Goal: Task Accomplishment & Management: Use online tool/utility

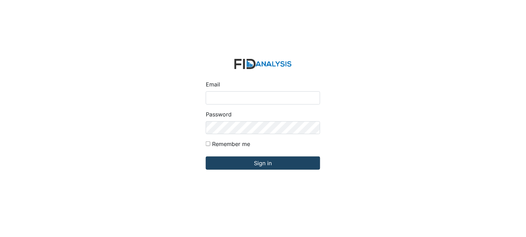
type input "[PERSON_NAME][EMAIL_ADDRESS][DOMAIN_NAME]"
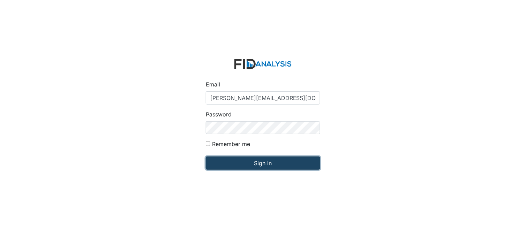
click at [252, 165] on input "Sign in" at bounding box center [263, 162] width 114 height 13
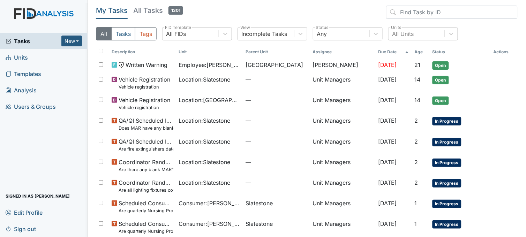
click at [47, 56] on link "Units" at bounding box center [43, 57] width 87 height 16
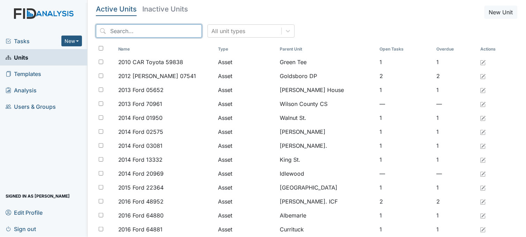
click at [172, 29] on input "search" at bounding box center [149, 30] width 106 height 13
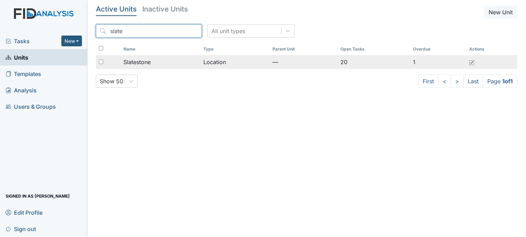
type input "slate"
click at [182, 61] on div "Slatestone" at bounding box center [160, 62] width 75 height 8
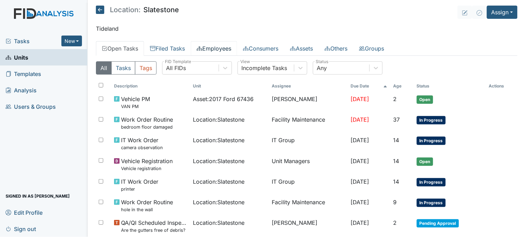
click at [228, 45] on link "Employees" at bounding box center [214, 48] width 46 height 15
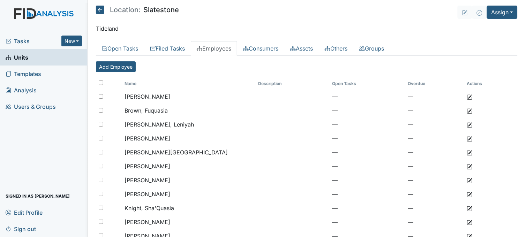
click at [23, 40] on span "Tasks" at bounding box center [34, 41] width 56 height 8
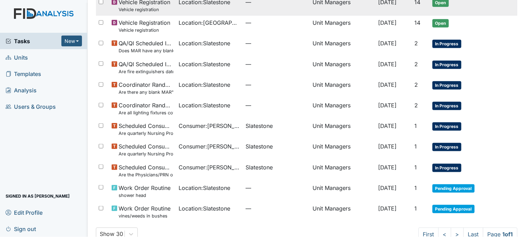
scroll to position [93, 0]
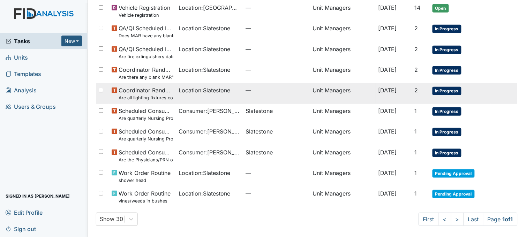
click at [192, 95] on td "Location : Slatestone" at bounding box center [209, 93] width 67 height 21
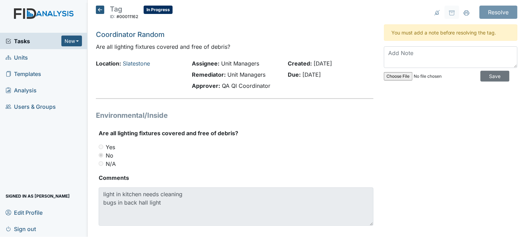
click at [28, 42] on span "Tasks" at bounding box center [34, 41] width 56 height 8
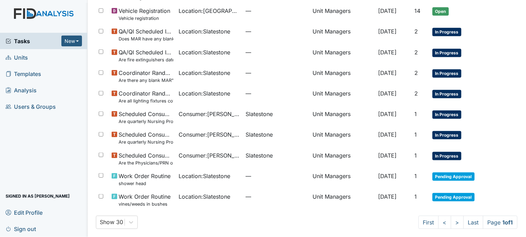
scroll to position [93, 0]
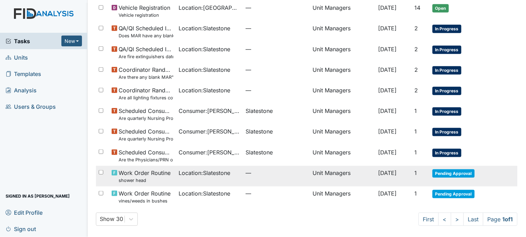
click at [196, 178] on td "Location : Slatestone" at bounding box center [209, 176] width 67 height 21
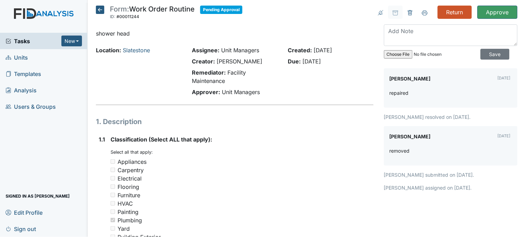
click at [98, 12] on icon at bounding box center [100, 10] width 8 height 8
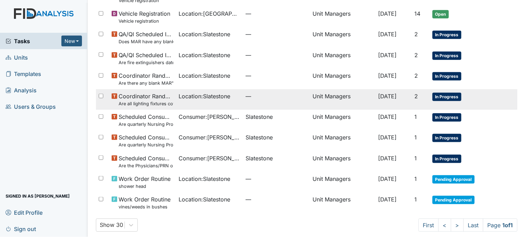
scroll to position [93, 0]
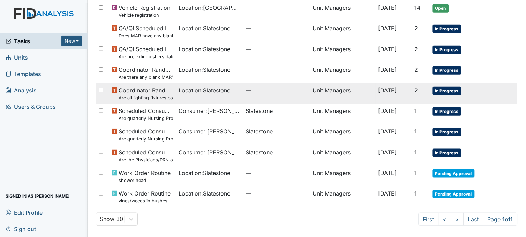
click at [197, 190] on span "Location : Slatestone" at bounding box center [205, 193] width 52 height 8
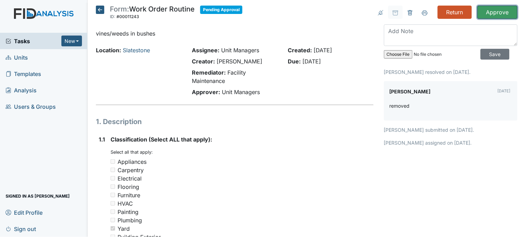
click at [484, 12] on input "Approve" at bounding box center [497, 12] width 40 height 13
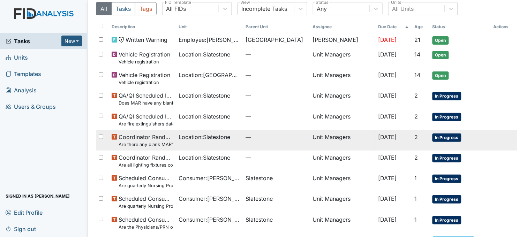
scroll to position [95, 0]
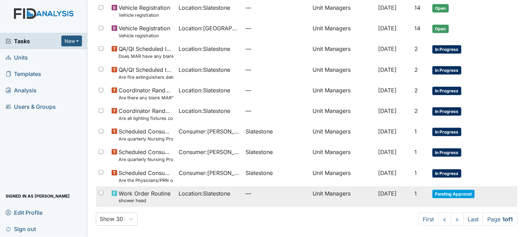
click at [192, 198] on td "Location : Slatestone" at bounding box center [209, 196] width 67 height 21
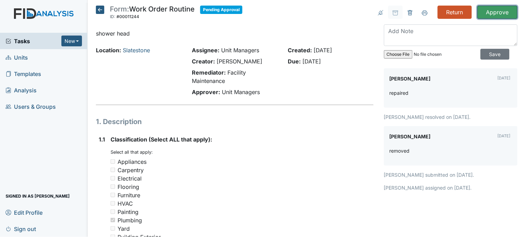
click at [501, 8] on input "Approve" at bounding box center [497, 12] width 40 height 13
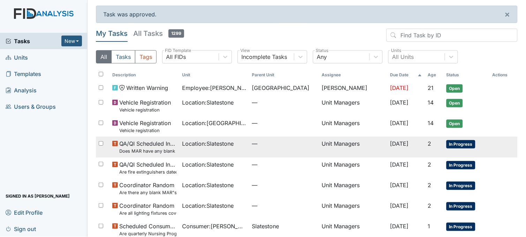
scroll to position [75, 0]
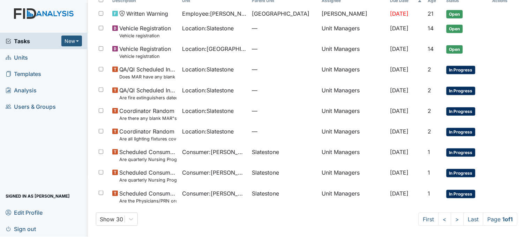
click at [31, 58] on link "Units" at bounding box center [43, 57] width 87 height 16
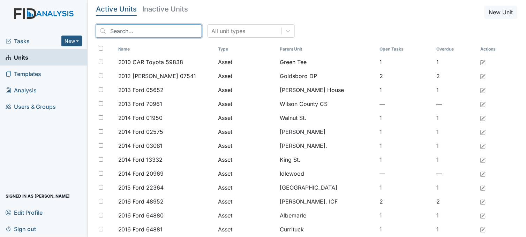
click at [135, 32] on input "search" at bounding box center [149, 30] width 106 height 13
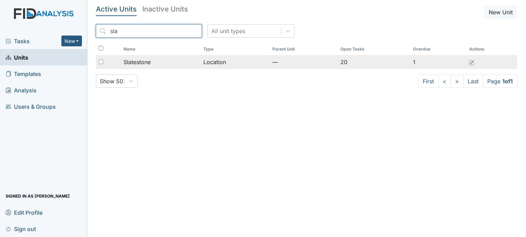
type input "sla"
click at [162, 58] on td "Slatestone" at bounding box center [161, 62] width 80 height 14
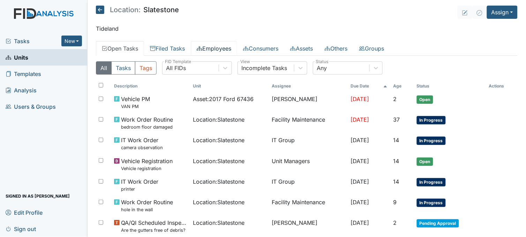
click at [222, 47] on link "Employees" at bounding box center [214, 48] width 46 height 15
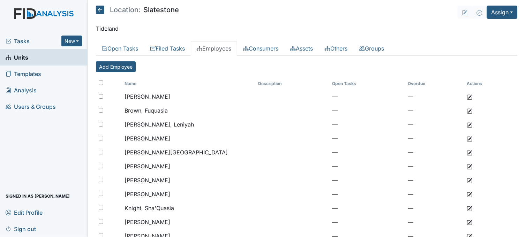
click at [102, 6] on icon at bounding box center [100, 10] width 8 height 8
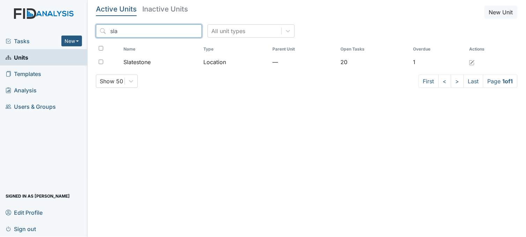
click at [180, 29] on input "sla" at bounding box center [149, 30] width 106 height 13
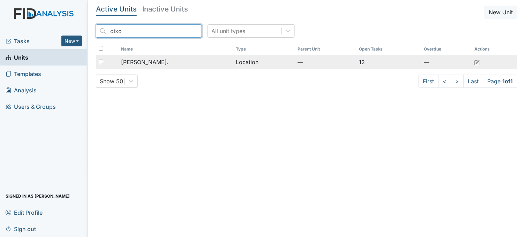
type input "dixo"
click at [176, 58] on div "[PERSON_NAME]." at bounding box center [175, 62] width 109 height 8
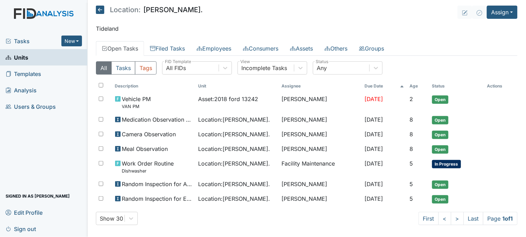
click at [214, 40] on main "Location: [PERSON_NAME]. Assign Assign Form Assign Inspection Assign Document A…" at bounding box center [306, 118] width 438 height 237
click at [214, 44] on link "Employees" at bounding box center [214, 48] width 46 height 15
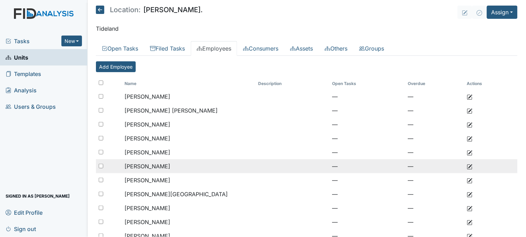
click at [140, 165] on span "[PERSON_NAME]" at bounding box center [147, 166] width 46 height 7
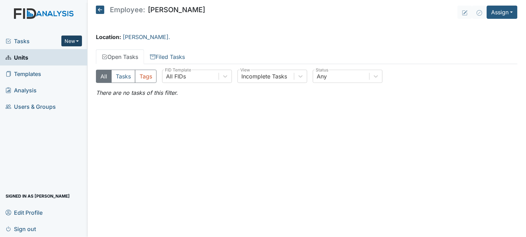
click at [71, 36] on button "New" at bounding box center [71, 41] width 21 height 11
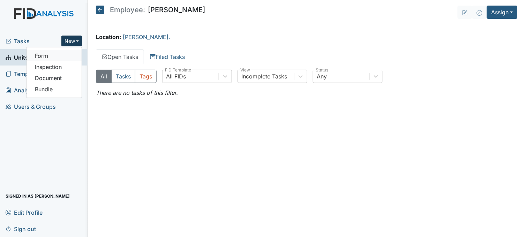
click at [54, 56] on link "Form" at bounding box center [53, 55] width 55 height 11
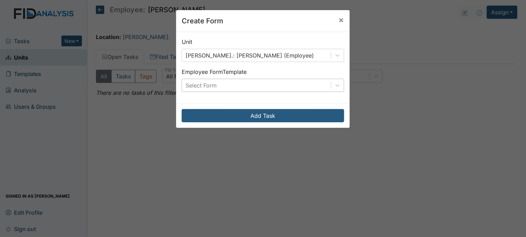
click at [232, 85] on div "Select Form" at bounding box center [256, 85] width 149 height 13
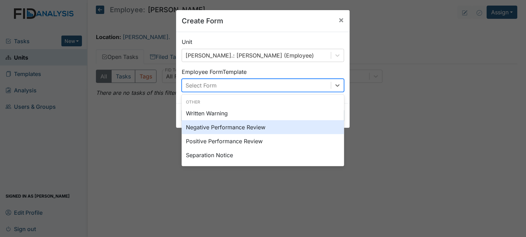
click at [235, 128] on div "Negative Performance Review" at bounding box center [263, 127] width 162 height 14
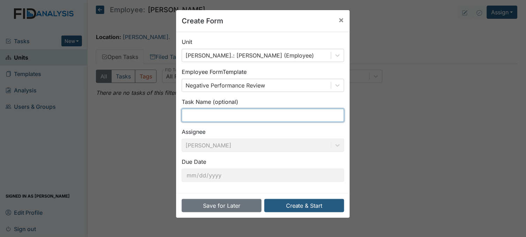
click at [234, 116] on input "text" at bounding box center [263, 115] width 162 height 13
type input "t"
type input "late for work"
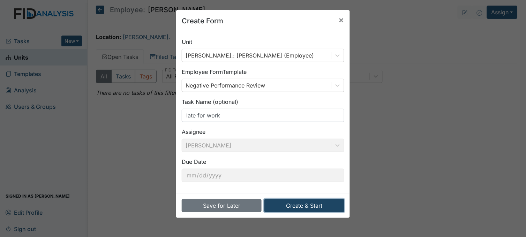
click at [304, 204] on button "Create & Start" at bounding box center [304, 205] width 80 height 13
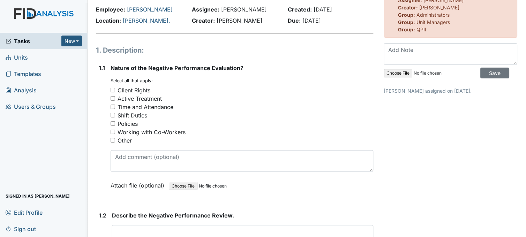
scroll to position [39, 0]
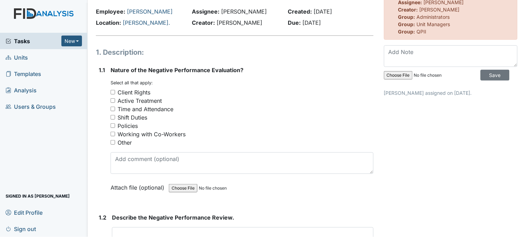
click at [114, 107] on input "Time and Attendance" at bounding box center [112, 109] width 5 height 5
checkbox input "true"
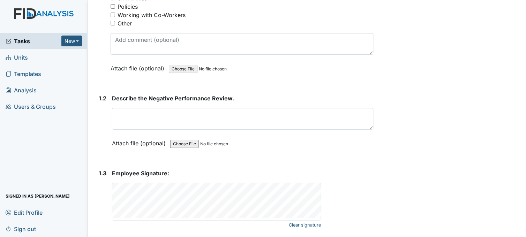
scroll to position [180, 0]
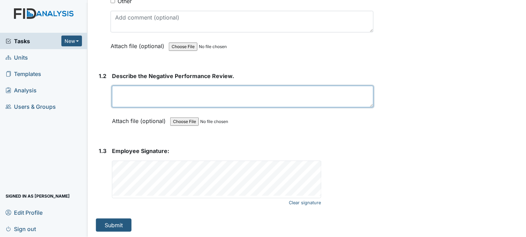
click at [152, 95] on textarea at bounding box center [242, 97] width 261 height 22
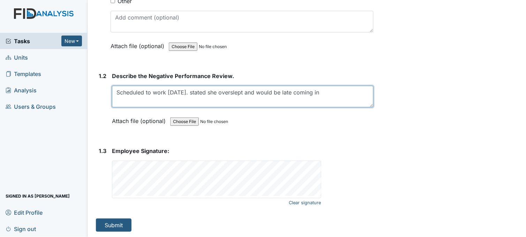
click at [167, 91] on textarea "Scheduled to work 10/15/25. stated she overslept and would be late coming in" at bounding box center [242, 97] width 261 height 22
type textarea "Scheduled to work 3:30 pm 10/15/25. stated she overslept and would be late comi…"
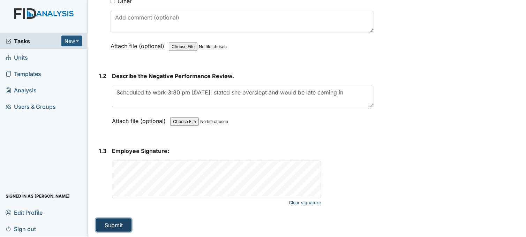
click at [119, 223] on button "Submit" at bounding box center [114, 225] width 36 height 13
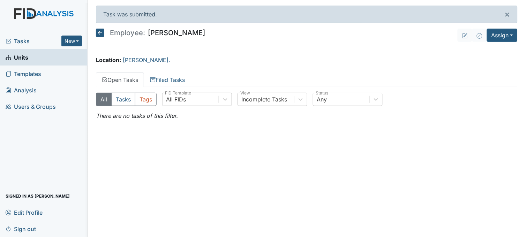
click at [102, 32] on icon at bounding box center [100, 33] width 8 height 8
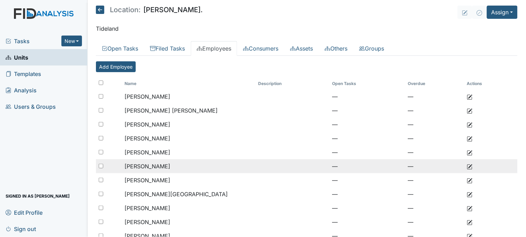
click at [157, 168] on span "Howard, Tiara" at bounding box center [147, 166] width 46 height 7
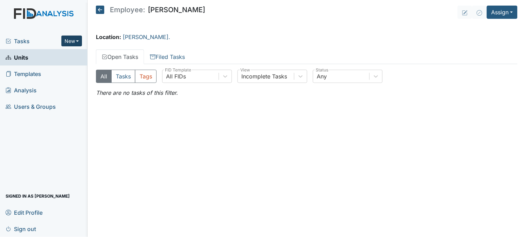
click at [71, 42] on button "New" at bounding box center [71, 41] width 21 height 11
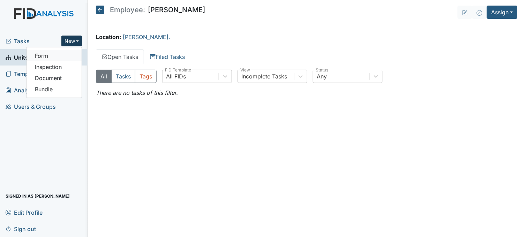
click at [62, 55] on link "Form" at bounding box center [53, 55] width 55 height 11
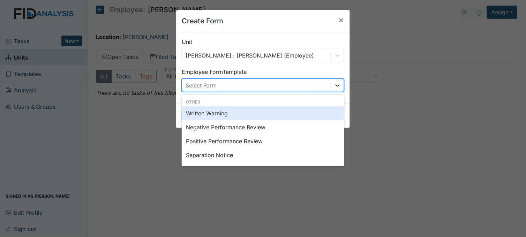
click at [333, 81] on div at bounding box center [337, 85] width 13 height 13
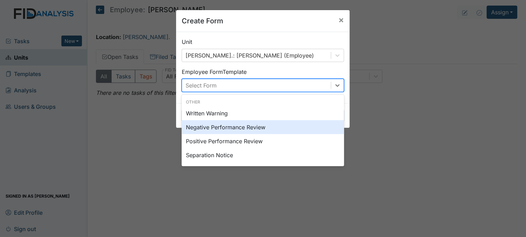
click at [249, 128] on div "Negative Performance Review" at bounding box center [263, 127] width 162 height 14
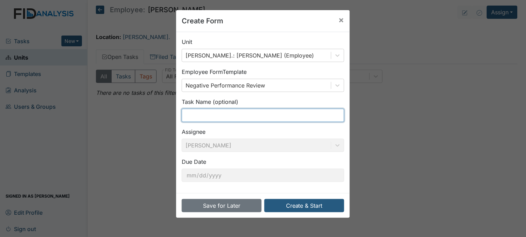
click at [225, 115] on input "text" at bounding box center [263, 115] width 162 height 13
type input "f"
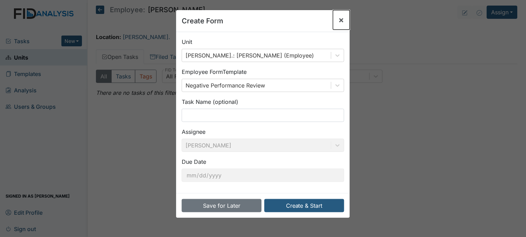
click at [338, 17] on span "×" at bounding box center [341, 20] width 6 height 10
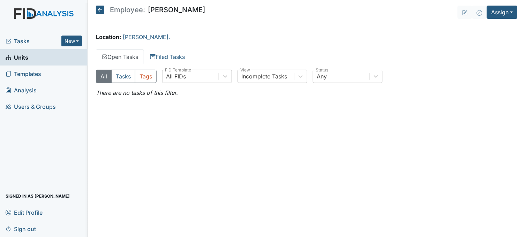
click at [27, 55] on span "Units" at bounding box center [17, 57] width 23 height 11
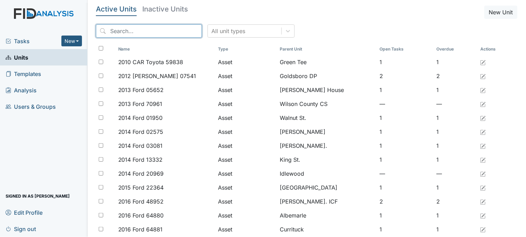
click at [125, 31] on input "search" at bounding box center [149, 30] width 106 height 13
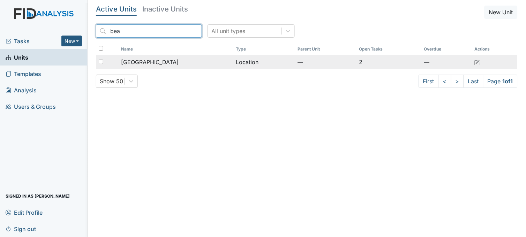
type input "bea"
click at [150, 60] on span "[GEOGRAPHIC_DATA]" at bounding box center [150, 62] width 58 height 8
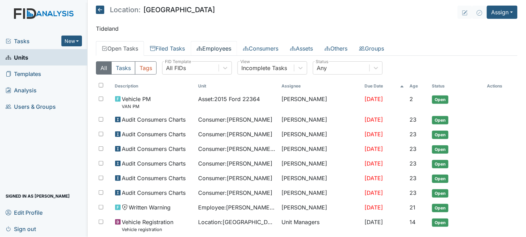
click at [222, 50] on link "Employees" at bounding box center [214, 48] width 46 height 15
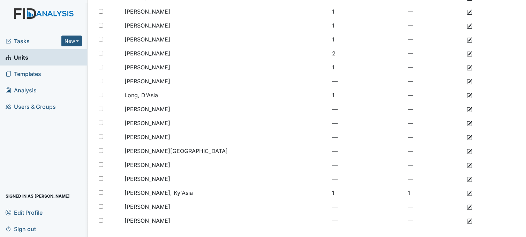
scroll to position [162, 0]
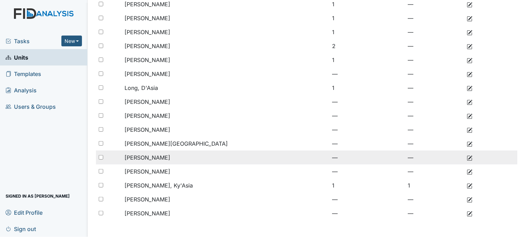
click at [175, 158] on td "[PERSON_NAME]" at bounding box center [188, 158] width 133 height 14
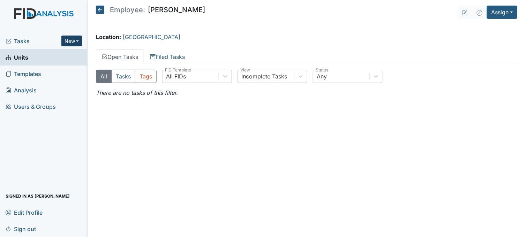
click at [75, 42] on button "New" at bounding box center [71, 41] width 21 height 11
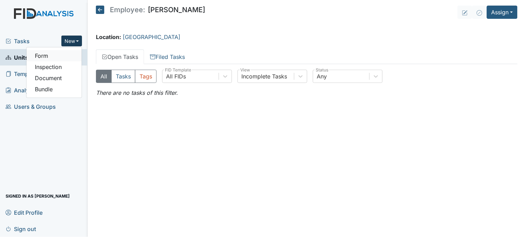
click at [58, 54] on link "Form" at bounding box center [53, 55] width 55 height 11
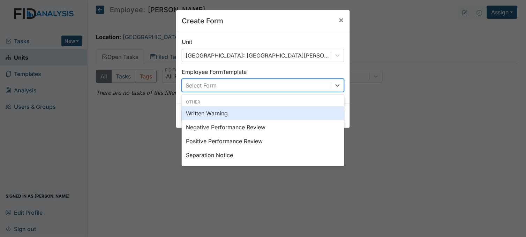
click at [246, 84] on div "Select Form" at bounding box center [256, 85] width 149 height 13
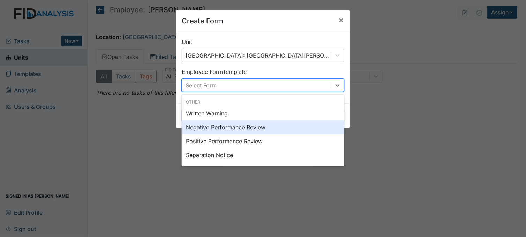
click at [245, 122] on div "Negative Performance Review" at bounding box center [263, 127] width 162 height 14
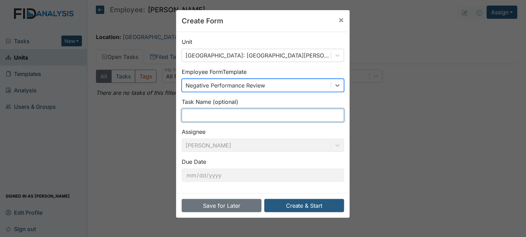
click at [218, 116] on input "text" at bounding box center [263, 115] width 162 height 13
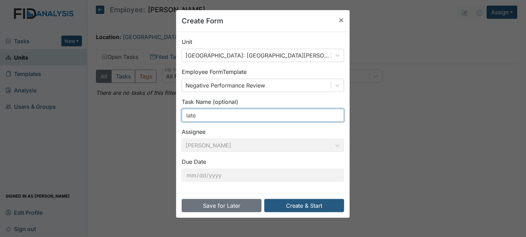
type input "late for work"
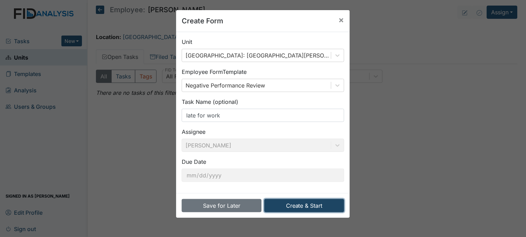
click at [287, 204] on button "Create & Start" at bounding box center [304, 205] width 80 height 13
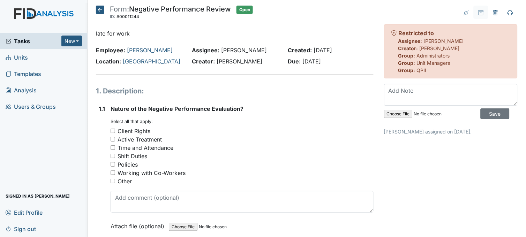
click at [113, 145] on input "Time and Attendance" at bounding box center [112, 147] width 5 height 5
checkbox input "true"
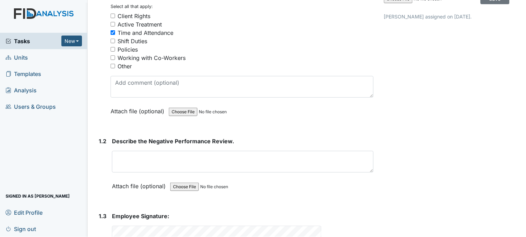
scroll to position [180, 0]
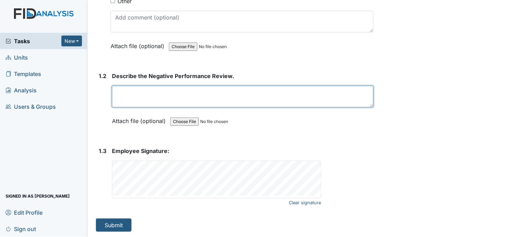
paste textarea "Employees who arrive five (5) minutes or more after their designated starting t…"
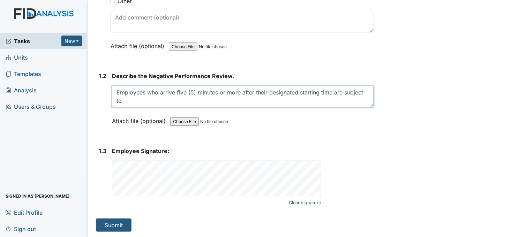
scroll to position [5, 0]
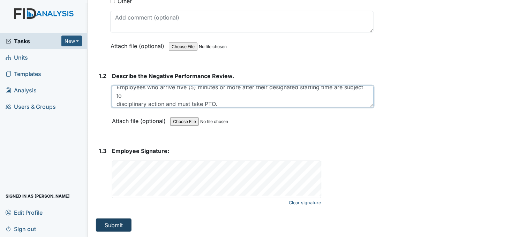
type textarea "Employees who arrive five (5) minutes or more after their designated starting t…"
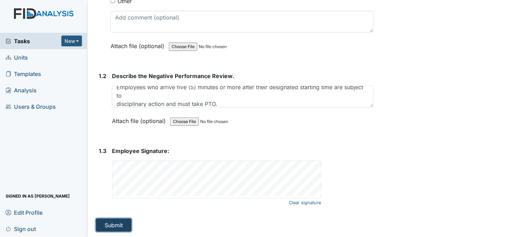
click at [117, 227] on button "Submit" at bounding box center [114, 225] width 36 height 13
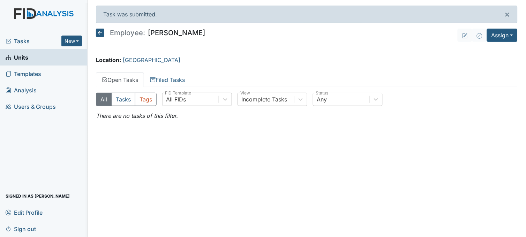
click at [17, 55] on span "Units" at bounding box center [17, 57] width 23 height 11
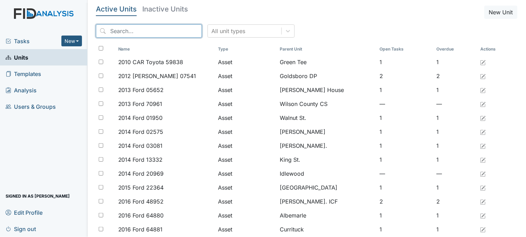
click at [121, 31] on input "search" at bounding box center [149, 30] width 106 height 13
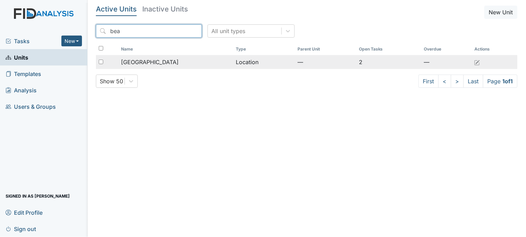
type input "bea"
click at [152, 62] on span "[GEOGRAPHIC_DATA]" at bounding box center [150, 62] width 58 height 8
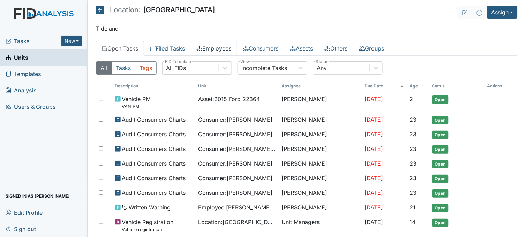
click at [202, 47] on icon at bounding box center [200, 49] width 6 height 6
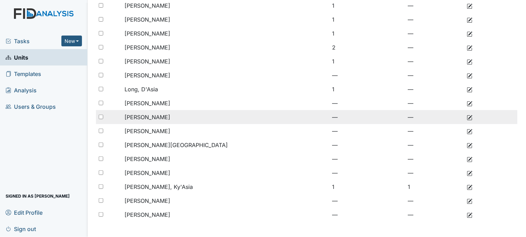
scroll to position [162, 0]
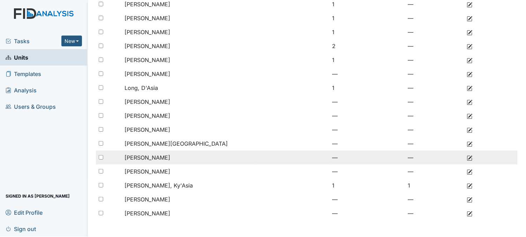
click at [175, 155] on td "[PERSON_NAME]" at bounding box center [188, 158] width 133 height 14
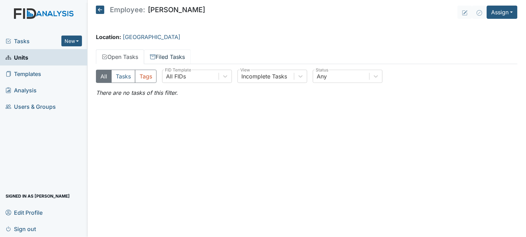
click at [172, 60] on link "Filed Tasks" at bounding box center [167, 56] width 47 height 15
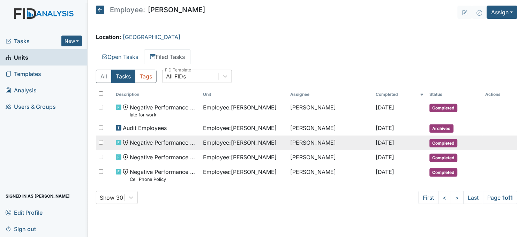
click at [236, 146] on span "Employee : Rogers, Darrion" at bounding box center [240, 142] width 74 height 8
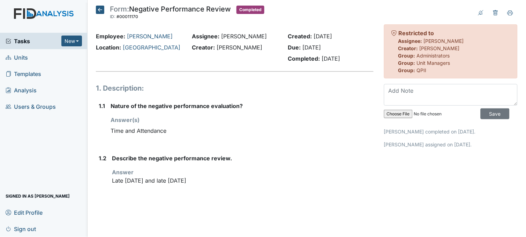
click at [98, 8] on icon at bounding box center [100, 10] width 8 height 8
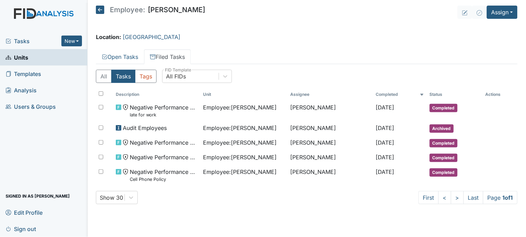
click at [26, 39] on span "Tasks" at bounding box center [34, 41] width 56 height 8
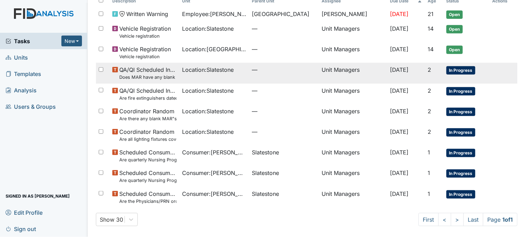
scroll to position [52, 0]
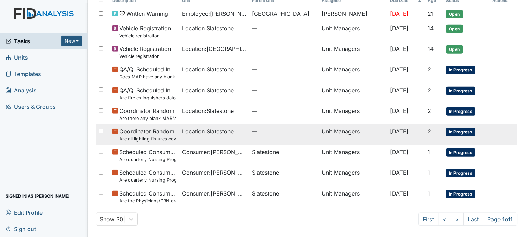
click at [165, 132] on span "Coordinator Random Are all lighting fixtures covered and free of debris?" at bounding box center [147, 134] width 57 height 15
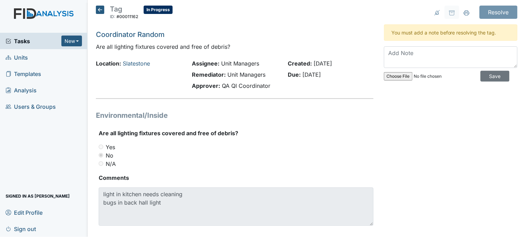
click at [98, 9] on icon at bounding box center [100, 10] width 8 height 8
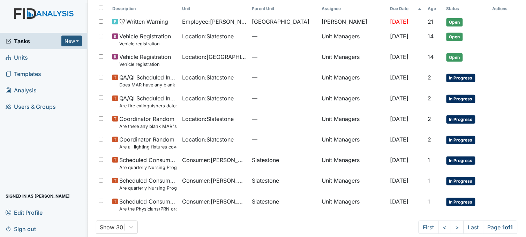
scroll to position [52, 0]
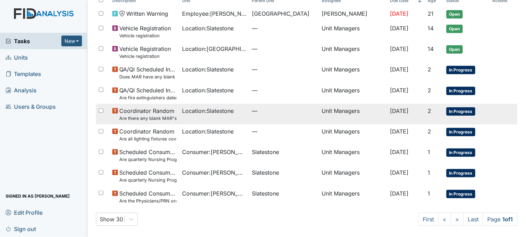
click at [207, 113] on span "Location : Slatestone" at bounding box center [208, 111] width 52 height 8
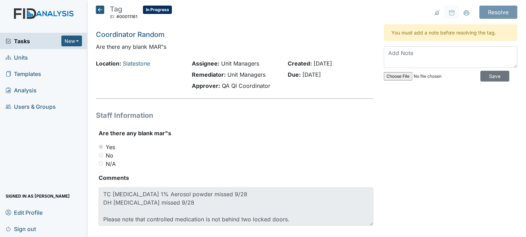
click at [100, 11] on icon at bounding box center [100, 10] width 8 height 8
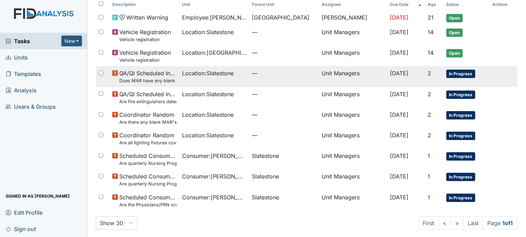
scroll to position [52, 0]
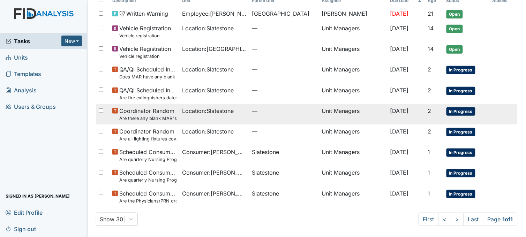
click at [168, 110] on span "Coordinator Random Are there any blank MAR"s" at bounding box center [147, 114] width 57 height 15
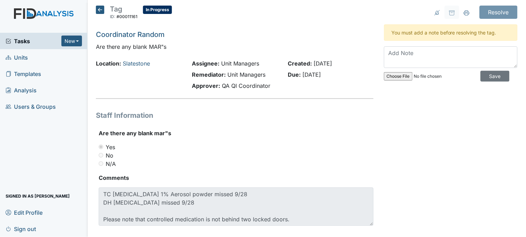
click at [101, 11] on icon at bounding box center [100, 10] width 8 height 8
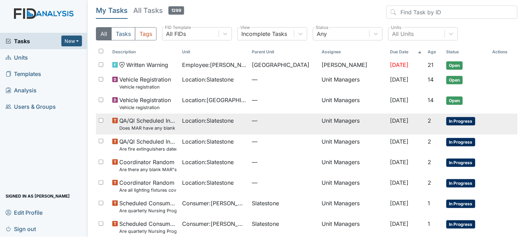
click at [186, 123] on span "Location : Slatestone" at bounding box center [208, 120] width 52 height 8
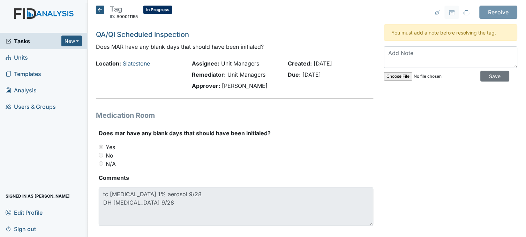
click at [102, 6] on icon at bounding box center [100, 10] width 8 height 8
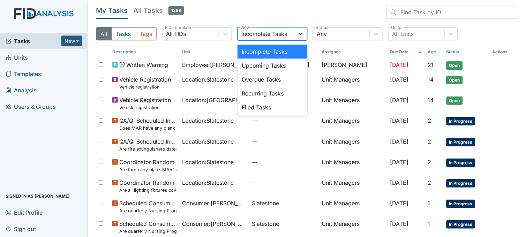
click at [303, 33] on icon at bounding box center [301, 34] width 4 height 2
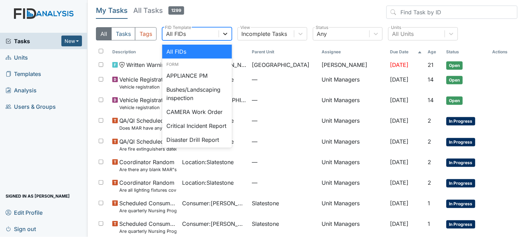
click at [228, 31] on icon at bounding box center [225, 33] width 7 height 7
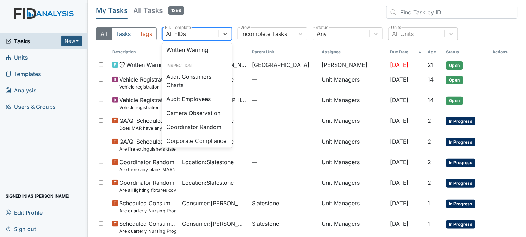
scroll to position [361, 0]
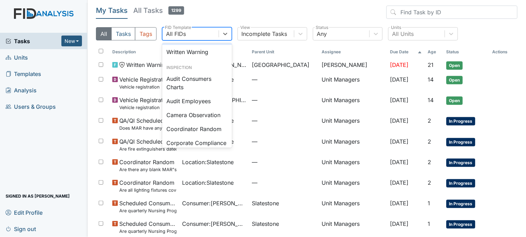
click at [196, 45] on div "Work Order Routine" at bounding box center [197, 38] width 70 height 14
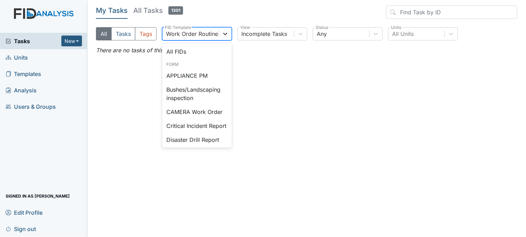
click at [223, 31] on icon at bounding box center [225, 33] width 7 height 7
click at [199, 109] on div "CAMERA Work Order" at bounding box center [197, 112] width 70 height 14
click at [227, 30] on icon at bounding box center [225, 33] width 7 height 7
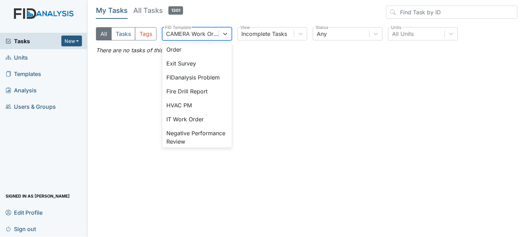
scroll to position [116, 0]
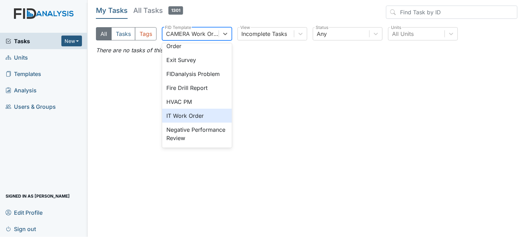
click at [190, 123] on div "IT Work Order" at bounding box center [197, 116] width 70 height 14
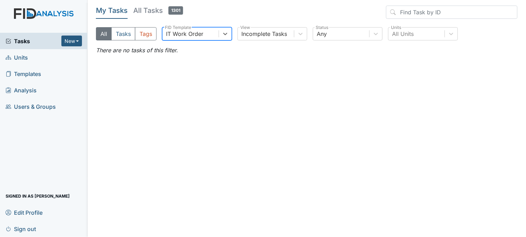
click at [15, 44] on span "Tasks" at bounding box center [34, 41] width 56 height 8
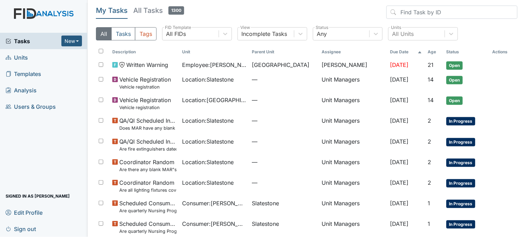
click at [28, 58] on link "Units" at bounding box center [43, 57] width 87 height 16
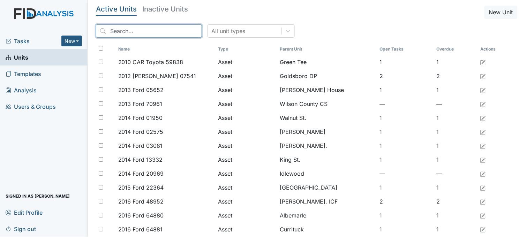
click at [169, 33] on input "search" at bounding box center [149, 30] width 106 height 13
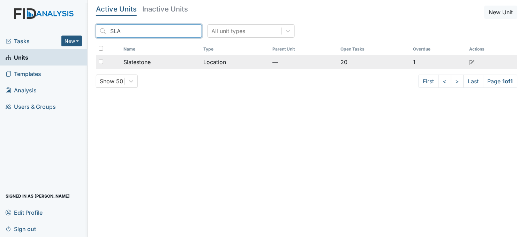
type input "SLA"
click at [172, 60] on div "Slatestone" at bounding box center [160, 62] width 75 height 8
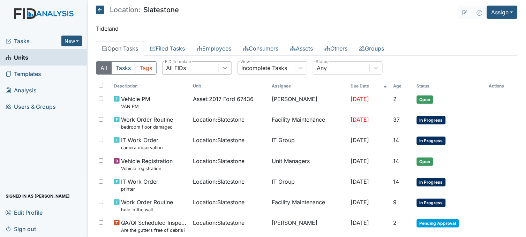
click at [225, 67] on icon at bounding box center [225, 67] width 7 height 7
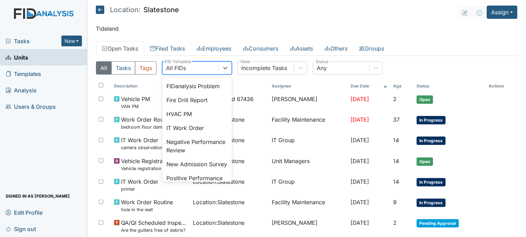
scroll to position [155, 0]
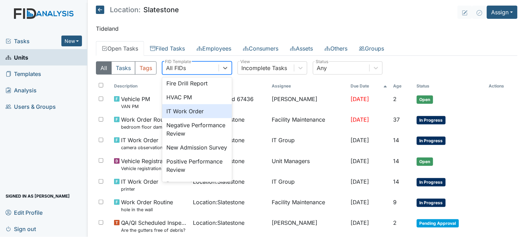
click at [194, 118] on div "IT Work Order" at bounding box center [197, 111] width 70 height 14
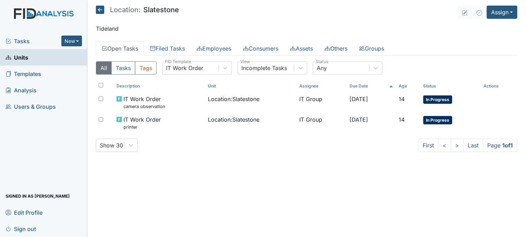
click at [20, 58] on span "Units" at bounding box center [17, 57] width 23 height 11
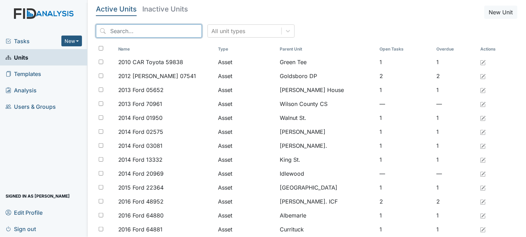
click at [123, 29] on input "search" at bounding box center [149, 30] width 106 height 13
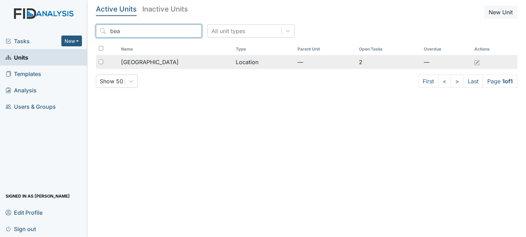
type input "bea"
click at [153, 63] on span "[GEOGRAPHIC_DATA]" at bounding box center [150, 62] width 58 height 8
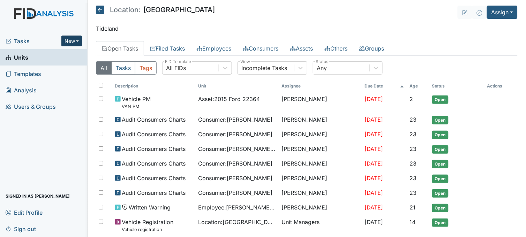
click at [73, 37] on button "New" at bounding box center [71, 41] width 21 height 11
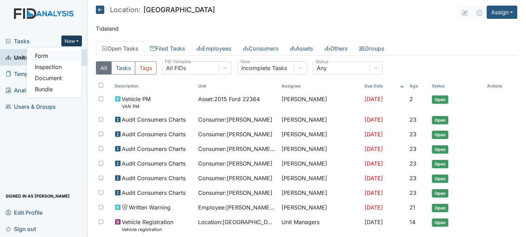
click at [71, 50] on link "Form" at bounding box center [53, 55] width 55 height 11
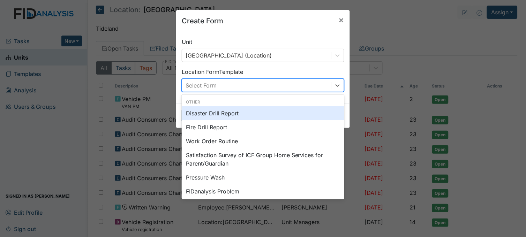
click at [215, 81] on div "Select Form" at bounding box center [256, 85] width 149 height 13
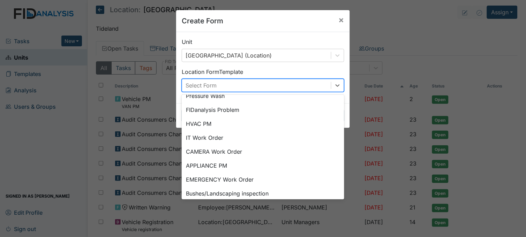
scroll to position [86, 0]
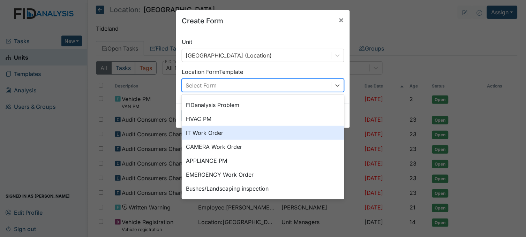
click at [213, 132] on div "IT Work Order" at bounding box center [263, 133] width 162 height 14
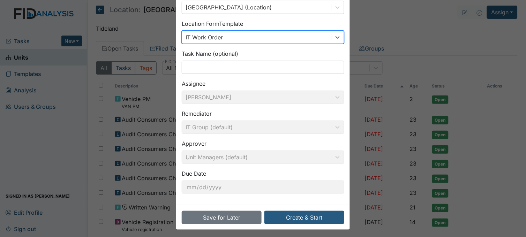
scroll to position [51, 0]
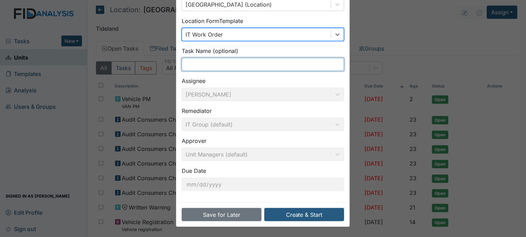
click at [219, 65] on input "text" at bounding box center [263, 64] width 162 height 13
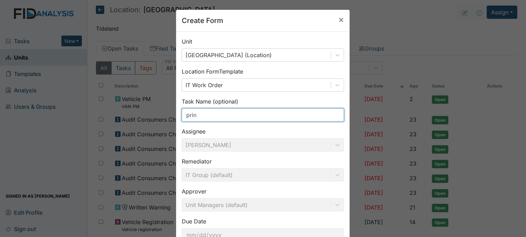
scroll to position [0, 0]
type input "prin"
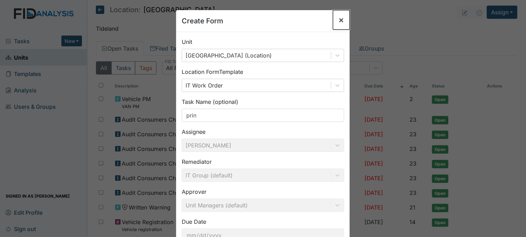
click at [338, 19] on span "×" at bounding box center [341, 20] width 6 height 10
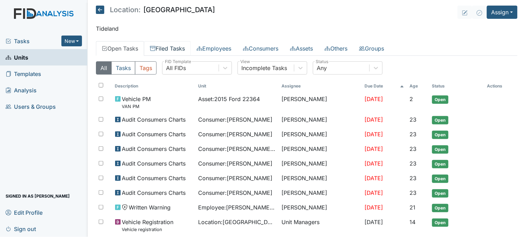
click at [173, 47] on link "Filed Tasks" at bounding box center [167, 48] width 47 height 15
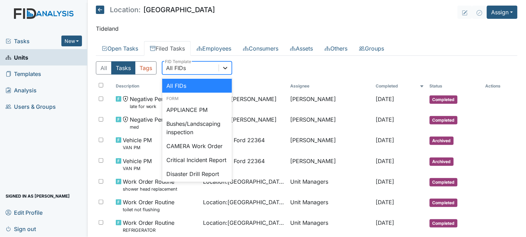
click at [227, 68] on icon at bounding box center [225, 67] width 7 height 7
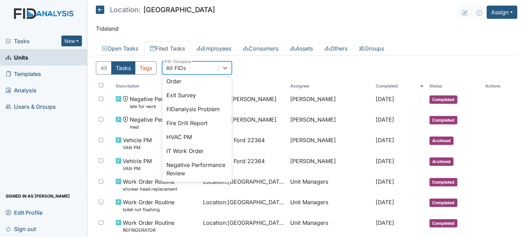
scroll to position [116, 0]
click at [193, 157] on div "IT Work Order" at bounding box center [197, 150] width 70 height 14
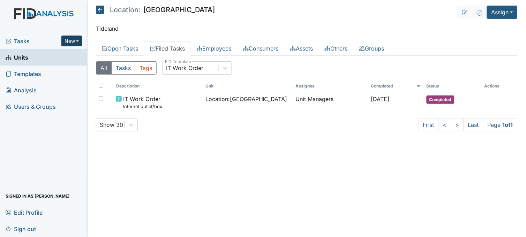
click at [72, 39] on button "New" at bounding box center [71, 41] width 21 height 11
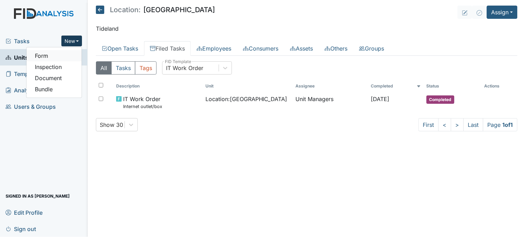
click at [77, 54] on link "Form" at bounding box center [53, 55] width 55 height 11
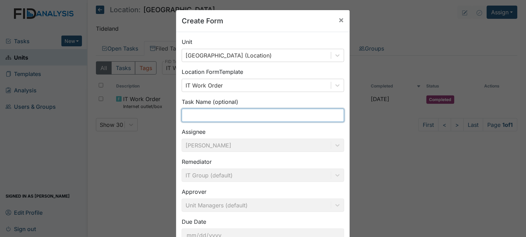
click at [316, 112] on input "text" at bounding box center [263, 115] width 162 height 13
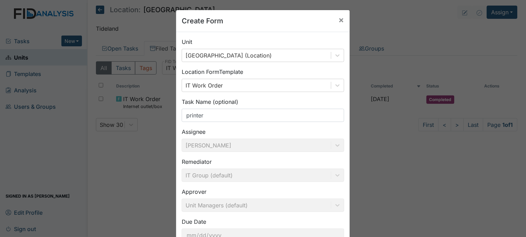
click at [260, 160] on div "Remediator IT Group (default)" at bounding box center [263, 170] width 162 height 24
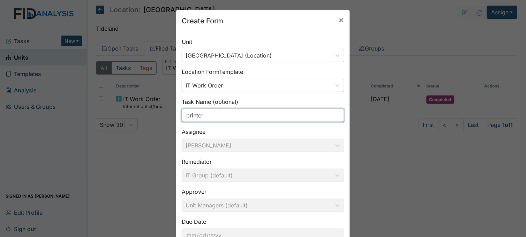
click at [228, 114] on input "printer" at bounding box center [263, 115] width 162 height 13
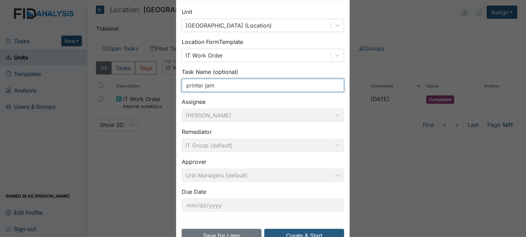
scroll to position [51, 0]
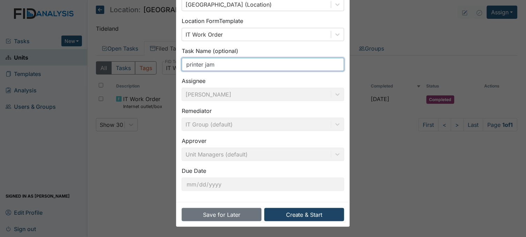
type input "printer jam"
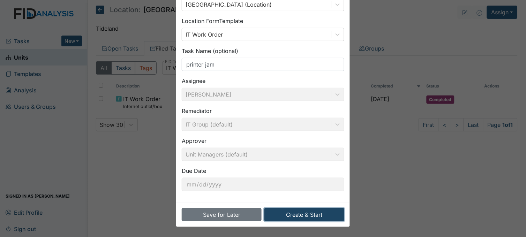
click at [313, 208] on button "Create & Start" at bounding box center [304, 214] width 80 height 13
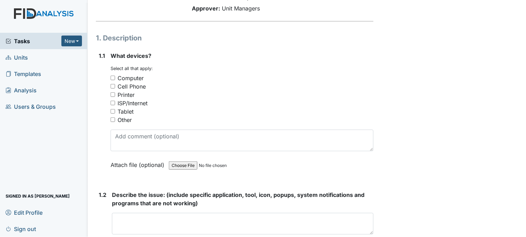
scroll to position [77, 0]
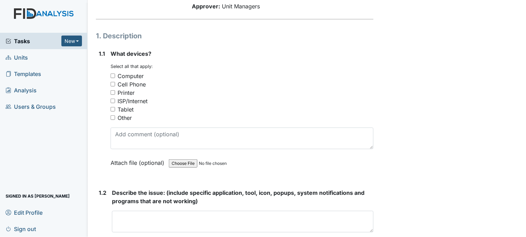
click at [112, 92] on input "Printer" at bounding box center [112, 92] width 5 height 5
checkbox input "true"
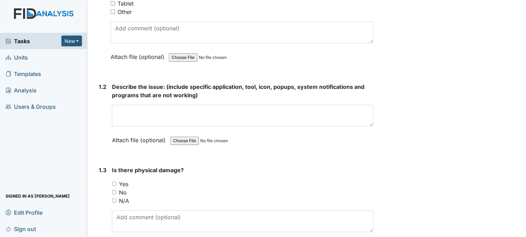
scroll to position [193, 0]
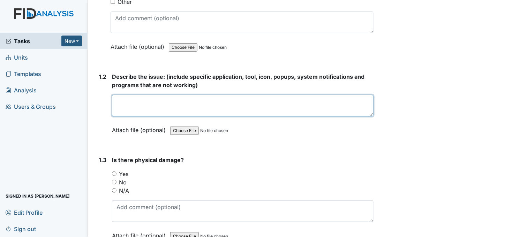
click at [163, 103] on textarea at bounding box center [242, 106] width 261 height 22
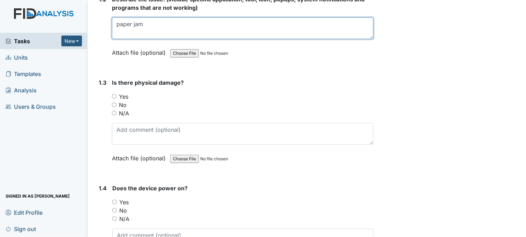
type textarea "paper jam"
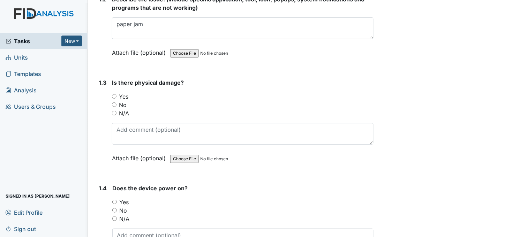
click at [113, 104] on input "No" at bounding box center [114, 104] width 5 height 5
radio input "true"
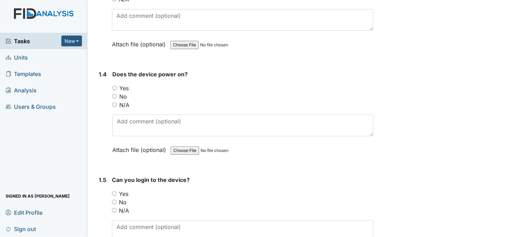
scroll to position [387, 0]
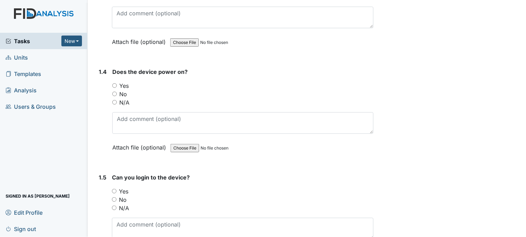
click at [114, 84] on input "Yes" at bounding box center [114, 85] width 5 height 5
radio input "true"
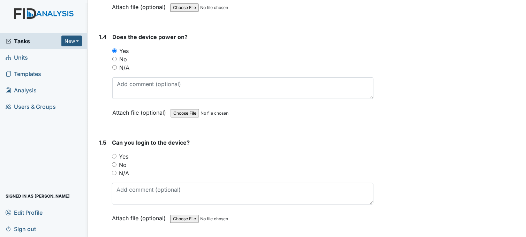
scroll to position [465, 0]
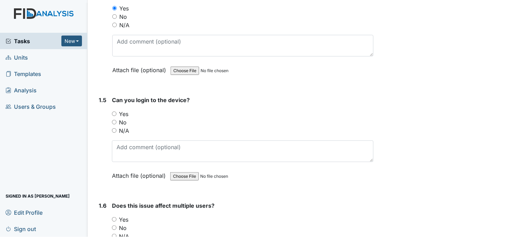
click at [113, 129] on input "N/A" at bounding box center [114, 130] width 5 height 5
radio input "true"
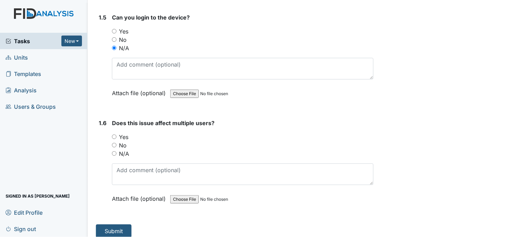
scroll to position [552, 0]
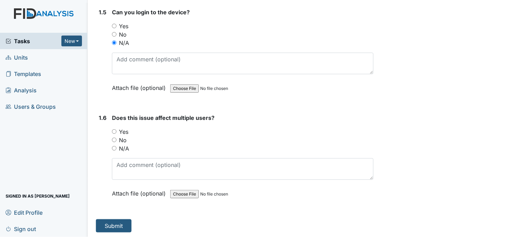
click at [115, 130] on input "Yes" at bounding box center [114, 131] width 5 height 5
radio input "true"
click at [110, 225] on button "Submit" at bounding box center [114, 225] width 36 height 13
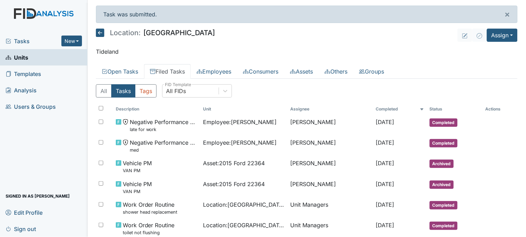
click at [20, 39] on span "Tasks" at bounding box center [34, 41] width 56 height 8
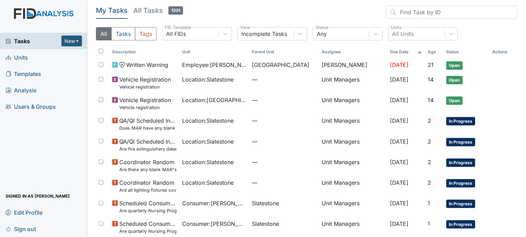
click at [176, 8] on span "1301" at bounding box center [175, 10] width 15 height 8
